Goal: Task Accomplishment & Management: Manage account settings

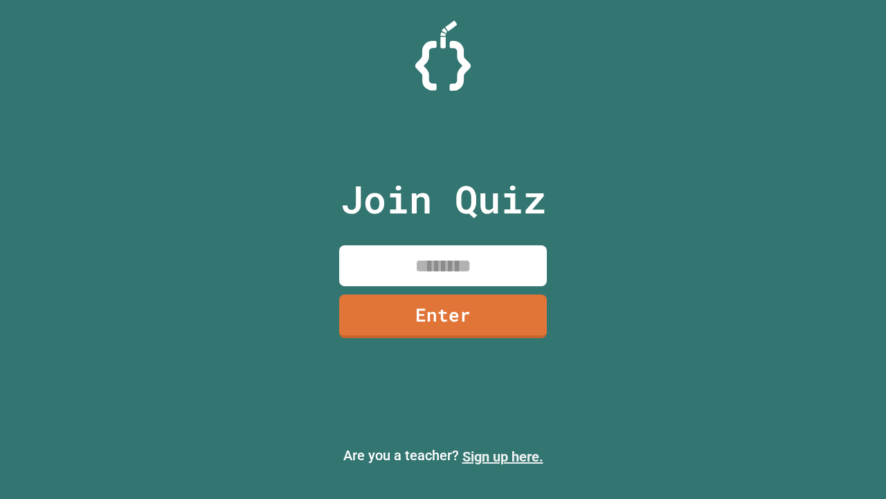
click at [503, 456] on link "Sign up here." at bounding box center [503, 456] width 81 height 17
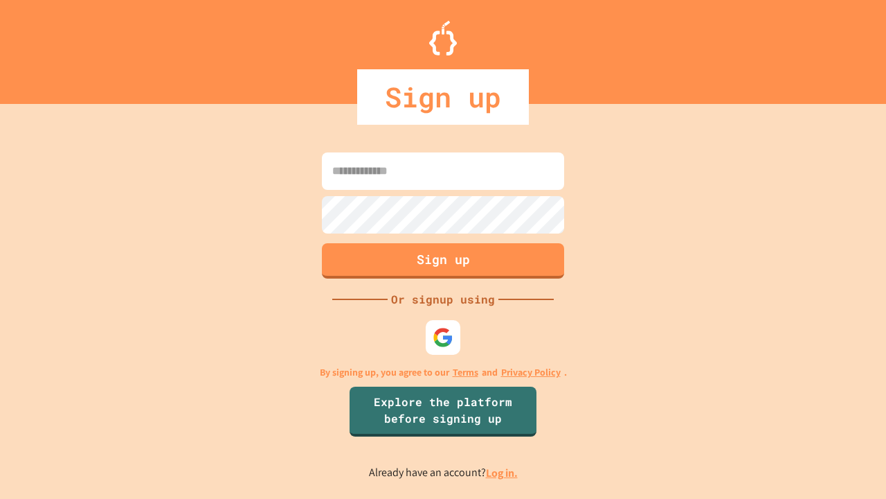
click at [503, 472] on link "Log in." at bounding box center [502, 472] width 32 height 15
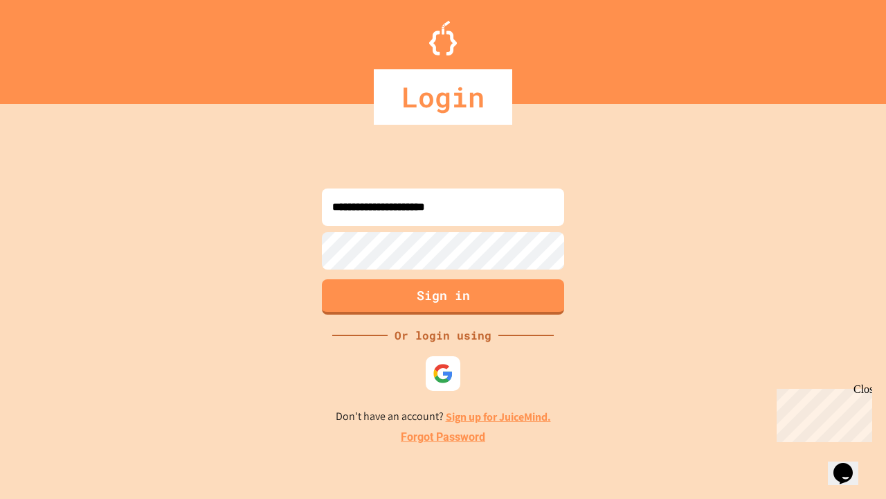
type input "**********"
